Goal: Complete application form

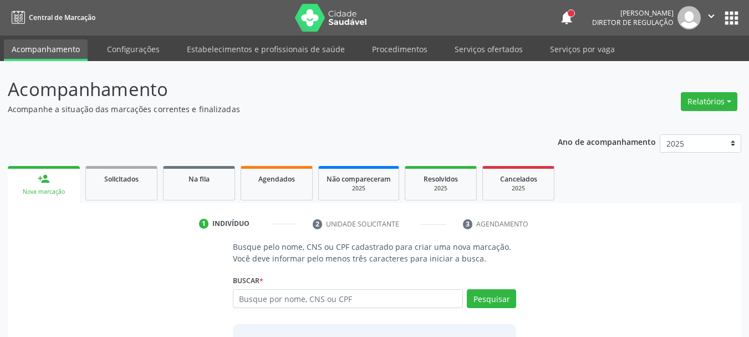
click at [516, 90] on p "Acompanhamento" at bounding box center [265, 89] width 514 height 28
click at [289, 301] on input "text" at bounding box center [348, 298] width 231 height 19
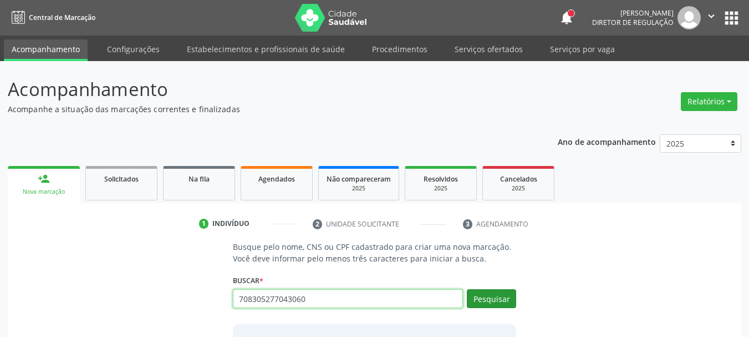
type input "708305277043060"
click at [501, 297] on button "Pesquisar" at bounding box center [491, 298] width 49 height 19
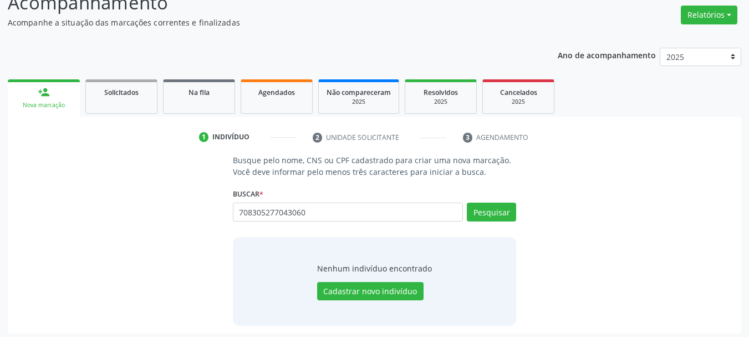
scroll to position [91, 0]
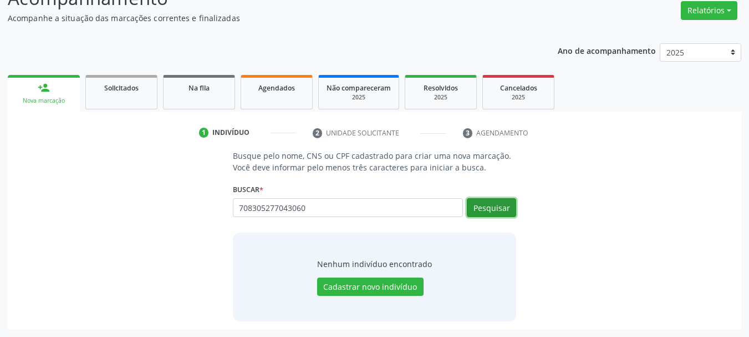
click at [489, 215] on button "Pesquisar" at bounding box center [491, 207] width 49 height 19
click at [496, 205] on button "Pesquisar" at bounding box center [491, 207] width 49 height 19
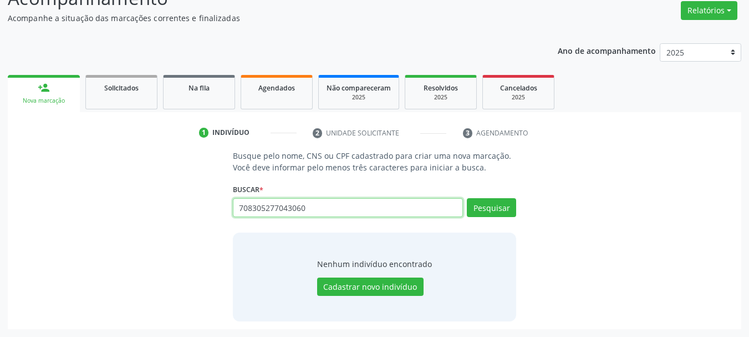
drag, startPoint x: 333, startPoint y: 206, endPoint x: 92, endPoint y: 170, distance: 243.4
click at [92, 172] on div "Busque pelo nome, CNS ou CPF cadastrado para criar uma nova marcação. Você deve…" at bounding box center [375, 235] width 718 height 171
paste input "708305277043060"
type input "708305277043060"
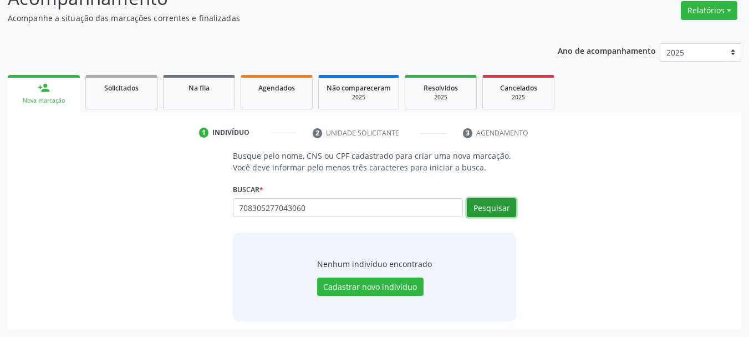
click at [482, 199] on button "Pesquisar" at bounding box center [491, 207] width 49 height 19
click at [504, 204] on button "Pesquisar" at bounding box center [491, 207] width 49 height 19
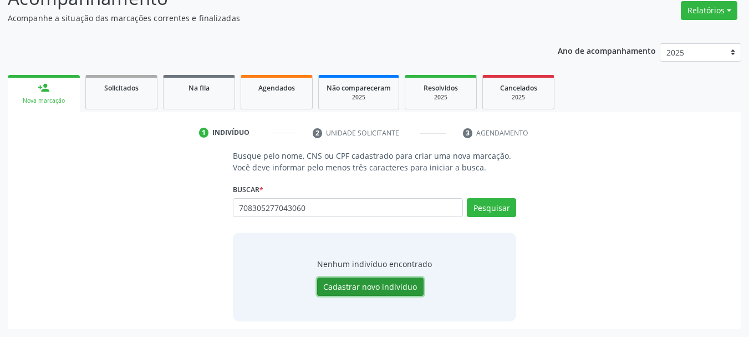
click at [382, 281] on button "Cadastrar novo indivíduo" at bounding box center [370, 286] width 107 height 19
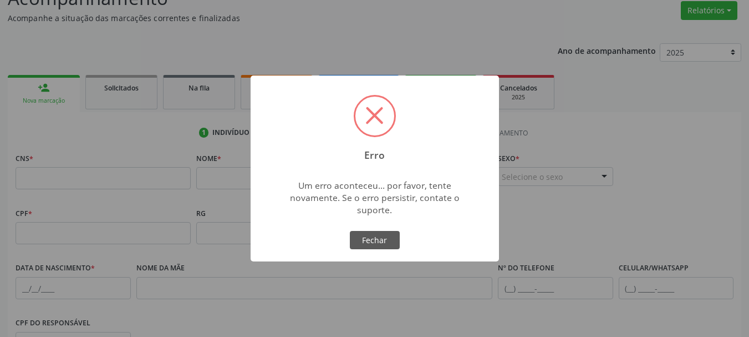
click at [387, 227] on div "Erro × Um erro aconteceu... por favor, tente novamente. Se o erro persistir, co…" at bounding box center [375, 168] width 249 height 186
click at [381, 234] on button "Fechar" at bounding box center [375, 240] width 50 height 19
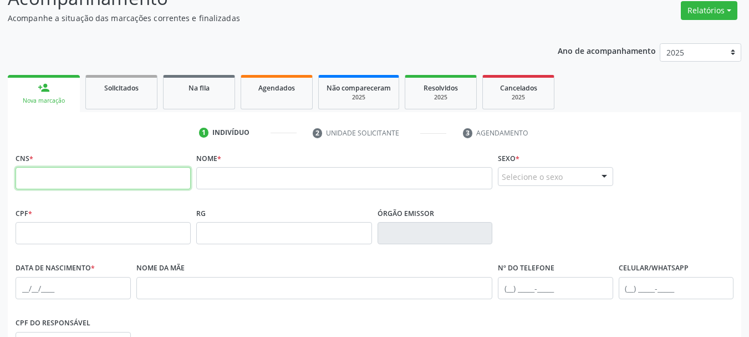
paste input "708 3052 7704 3060"
type input "708 3052 7704 3060"
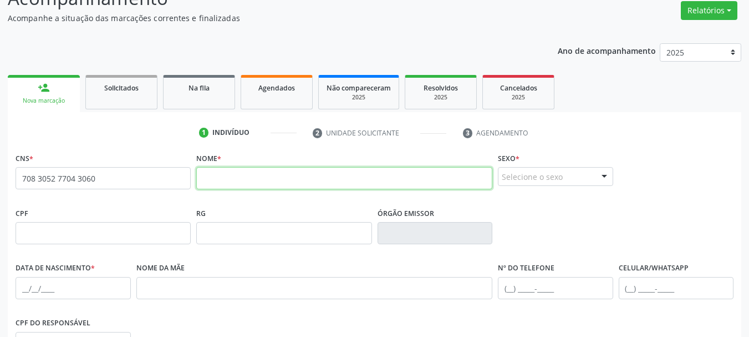
click at [228, 181] on input "text" at bounding box center [344, 178] width 296 height 22
paste input "[PERSON_NAME]"
type input "[PERSON_NAME]"
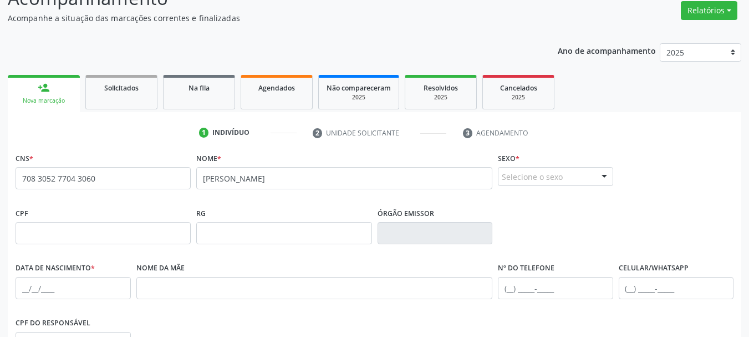
click at [527, 171] on div "Selecione o sexo" at bounding box center [555, 176] width 115 height 19
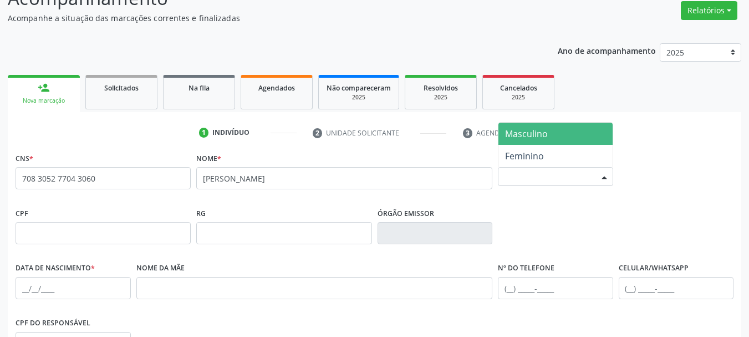
click at [514, 129] on span "Masculino" at bounding box center [526, 134] width 43 height 12
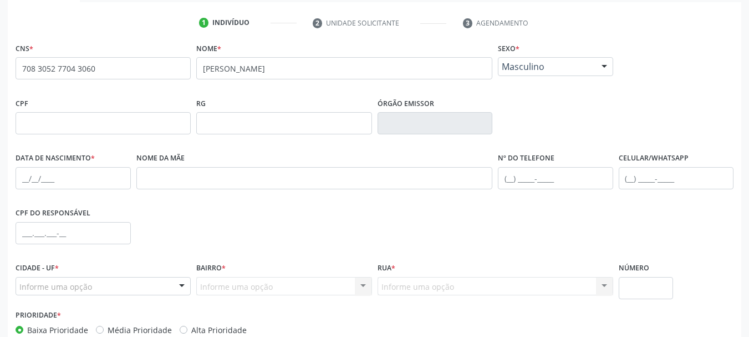
scroll to position [202, 0]
click at [173, 183] on input "text" at bounding box center [314, 177] width 357 height 22
paste input "[PERSON_NAME]"
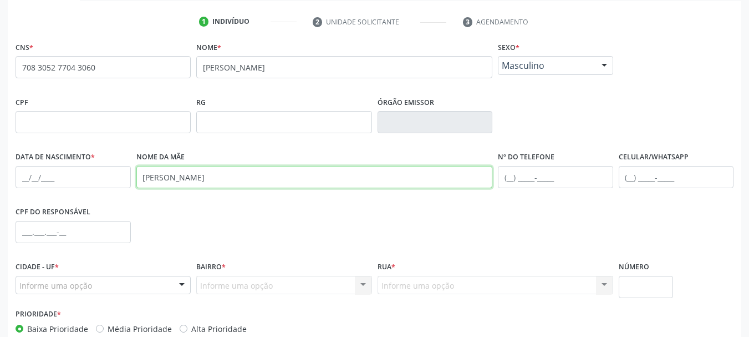
type input "[PERSON_NAME]"
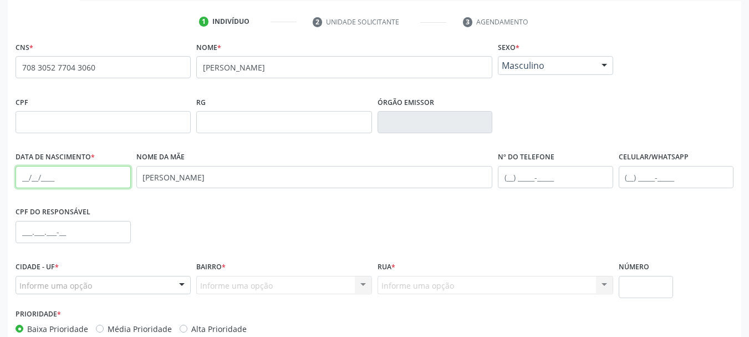
click at [27, 175] on input "text" at bounding box center [73, 177] width 115 height 22
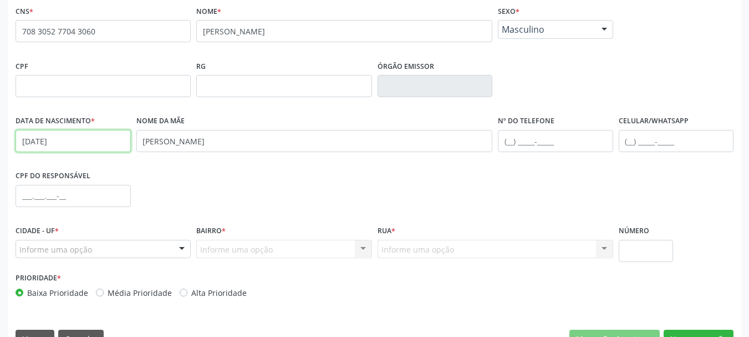
scroll to position [257, 0]
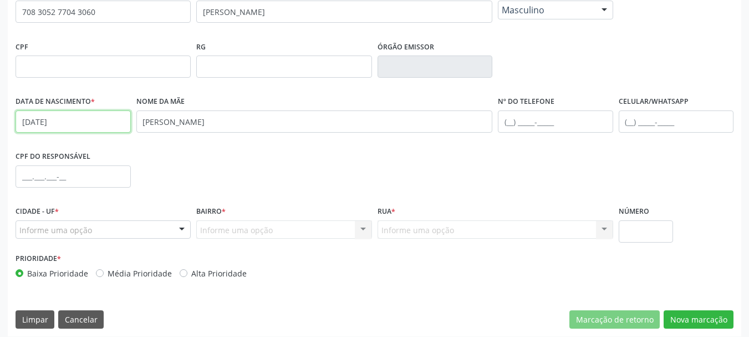
type input "[DATE]"
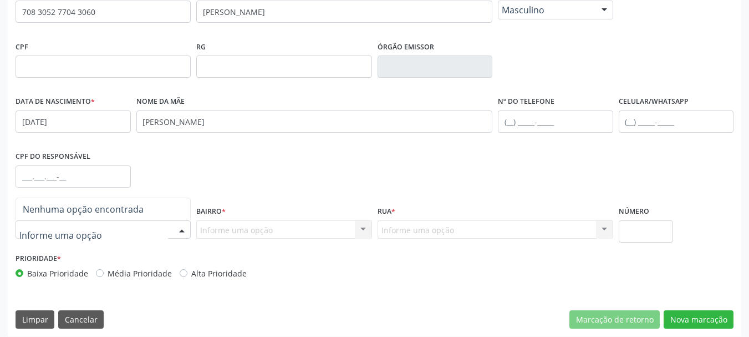
click at [270, 162] on div "CPF do responsável" at bounding box center [375, 175] width 724 height 55
click at [177, 226] on div at bounding box center [182, 230] width 17 height 19
click at [114, 228] on input "text" at bounding box center [93, 235] width 149 height 22
click at [107, 234] on input "text" at bounding box center [93, 235] width 149 height 22
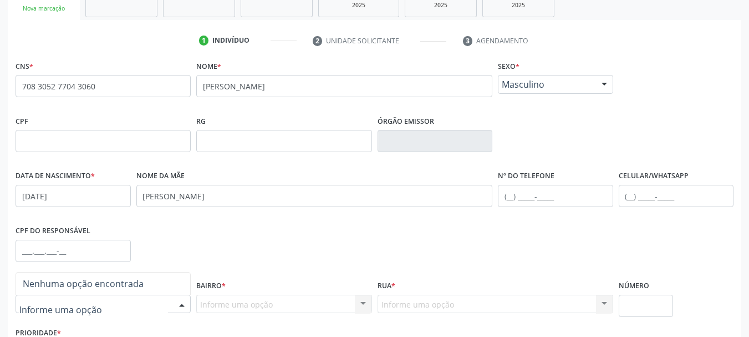
scroll to position [202, 0]
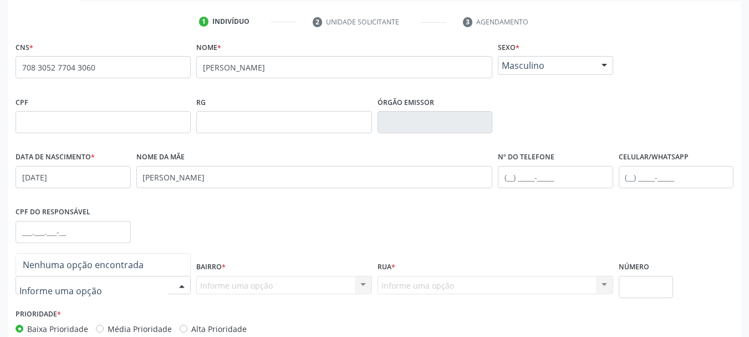
click at [136, 262] on span "Nenhuma opção encontrada" at bounding box center [83, 265] width 121 height 12
click at [95, 285] on input "text" at bounding box center [93, 291] width 149 height 22
drag, startPoint x: 88, startPoint y: 298, endPoint x: 114, endPoint y: 265, distance: 41.8
click at [90, 294] on input "text" at bounding box center [93, 291] width 149 height 22
click at [276, 209] on div "CPF do responsável" at bounding box center [375, 231] width 724 height 55
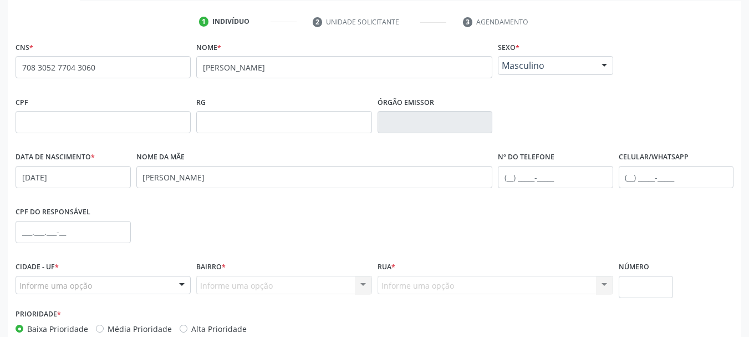
click at [276, 209] on div "CPF do responsável" at bounding box center [375, 231] width 724 height 55
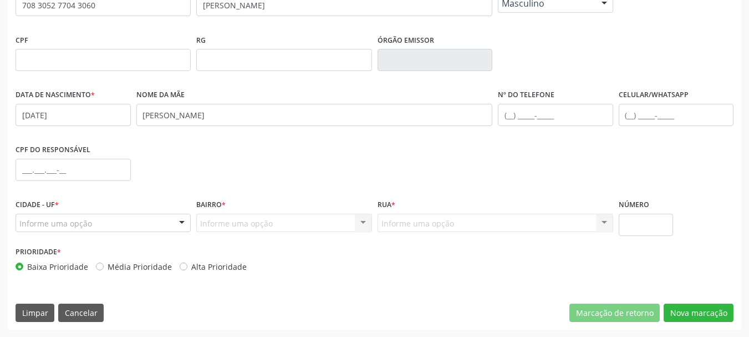
scroll to position [265, 0]
click at [40, 229] on div at bounding box center [103, 222] width 175 height 19
click at [326, 197] on div "Bairro * Informe uma opção Nenhum resultado encontrado para: " " Nenhuma opção …" at bounding box center [283, 214] width 175 height 36
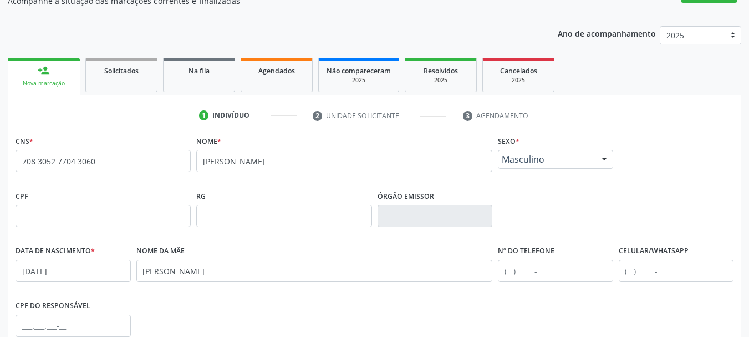
scroll to position [111, 0]
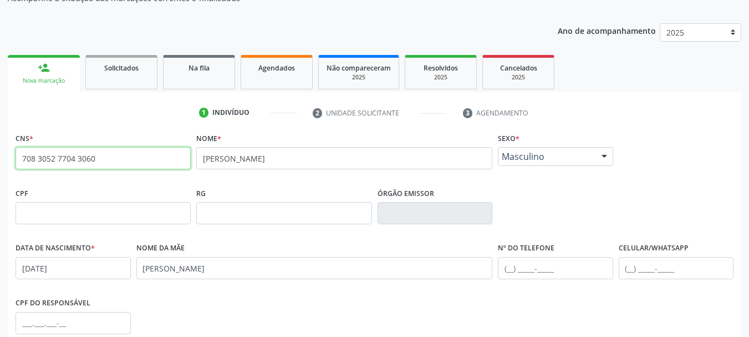
drag, startPoint x: 136, startPoint y: 155, endPoint x: 47, endPoint y: 149, distance: 89.5
click at [2, 131] on div "Acompanhamento Acompanhe a situação das marcações correntes e finalizadas Relat…" at bounding box center [374, 220] width 749 height 540
